Goal: Transaction & Acquisition: Purchase product/service

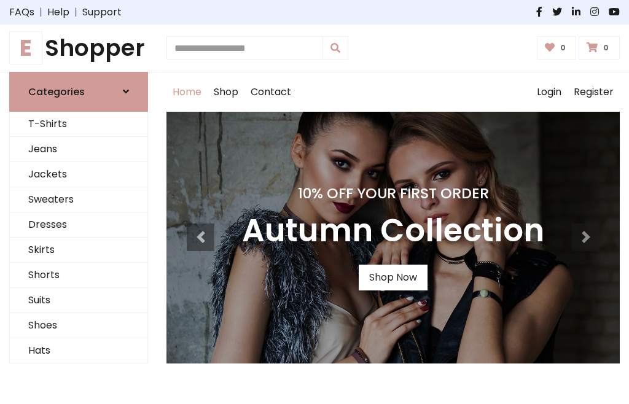
click at [314, 202] on h4 "10% Off Your First Order" at bounding box center [393, 193] width 302 height 17
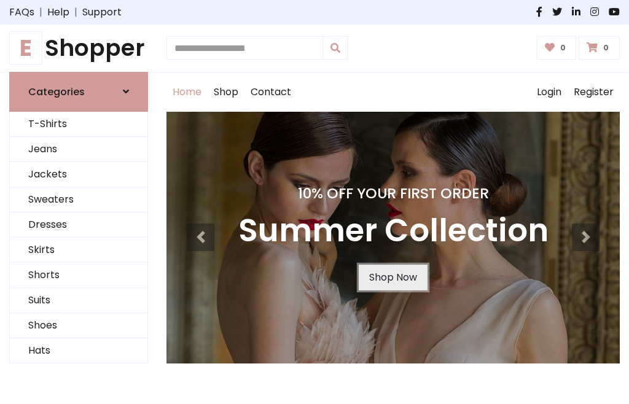
click at [392, 277] on link "Shop Now" at bounding box center [392, 278] width 69 height 26
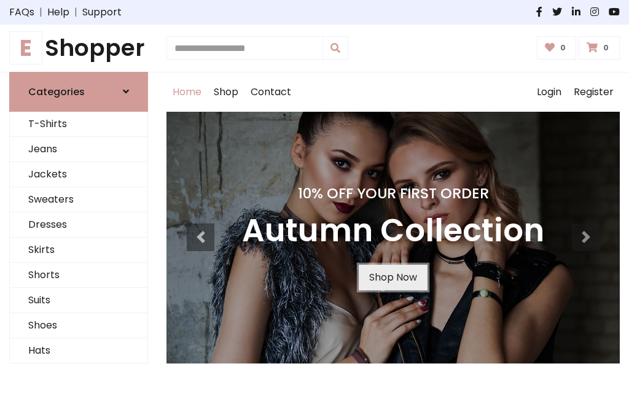
click at [392, 277] on link "Shop Now" at bounding box center [392, 278] width 69 height 26
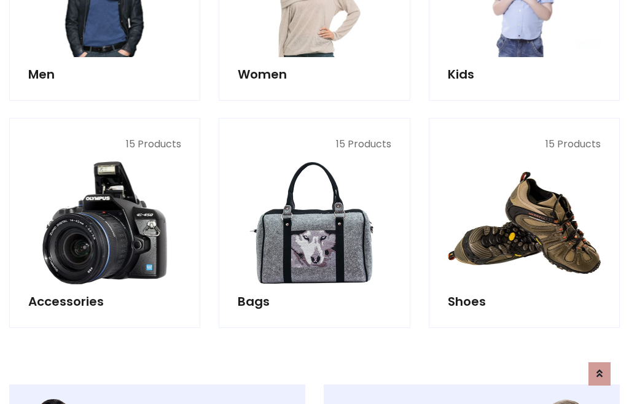
scroll to position [1224, 0]
